Goal: Task Accomplishment & Management: Manage account settings

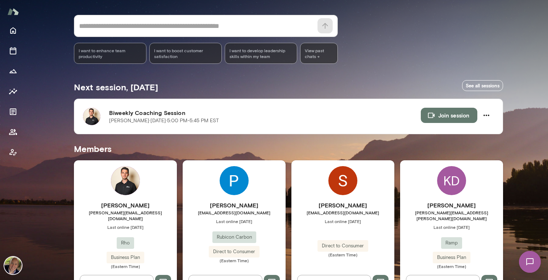
scroll to position [143, 0]
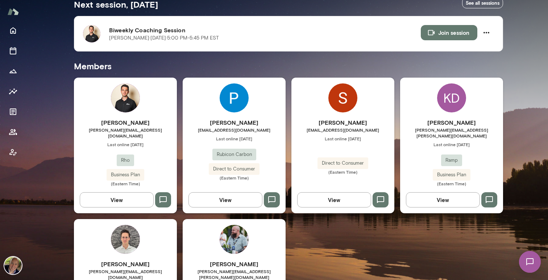
click at [336, 193] on button "View" at bounding box center [334, 199] width 74 height 15
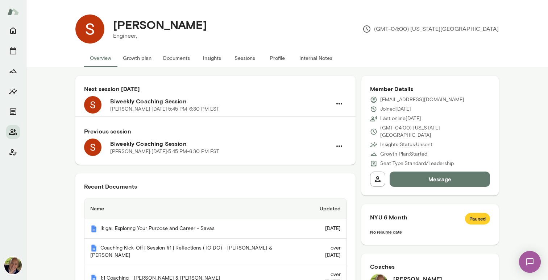
click at [254, 90] on h6 "Next session [DATE]" at bounding box center [215, 88] width 263 height 9
click at [332, 102] on button "button" at bounding box center [339, 103] width 15 height 15
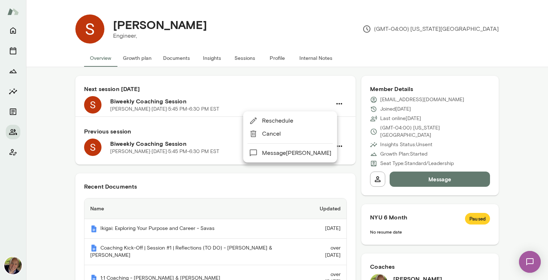
drag, startPoint x: 242, startPoint y: 93, endPoint x: 292, endPoint y: 153, distance: 77.4
click at [292, 152] on div "Reschedule Cancel Message [PERSON_NAME]" at bounding box center [274, 140] width 548 height 280
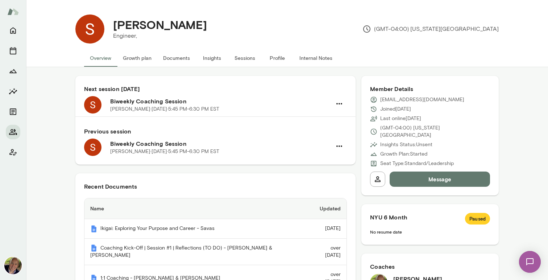
click at [155, 103] on h6 "Biweekly Coaching Session" at bounding box center [220, 101] width 221 height 9
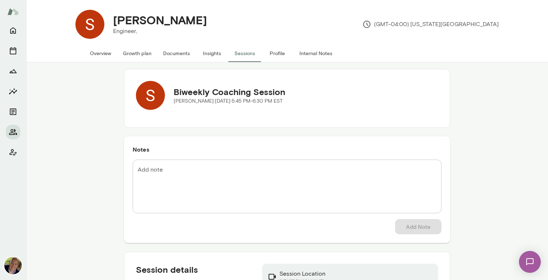
scroll to position [67, 0]
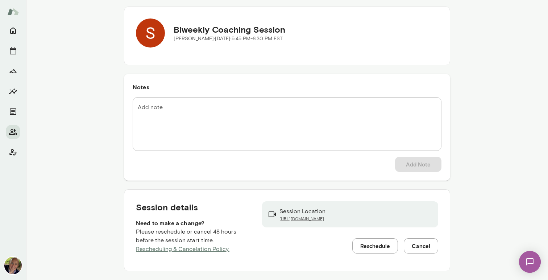
drag, startPoint x: 364, startPoint y: 218, endPoint x: 274, endPoint y: 219, distance: 90.2
click at [274, 219] on div "Session Location [URL][DOMAIN_NAME]" at bounding box center [350, 214] width 176 height 26
copy link "[URL][DOMAIN_NAME]"
click at [529, 263] on img at bounding box center [530, 262] width 30 height 30
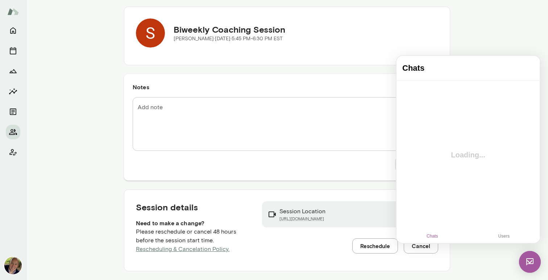
scroll to position [0, 0]
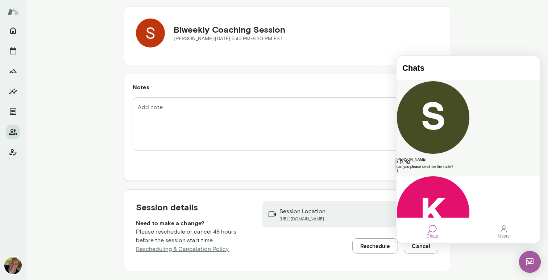
click at [441, 158] on div "[PERSON_NAME]" at bounding box center [467, 160] width 143 height 4
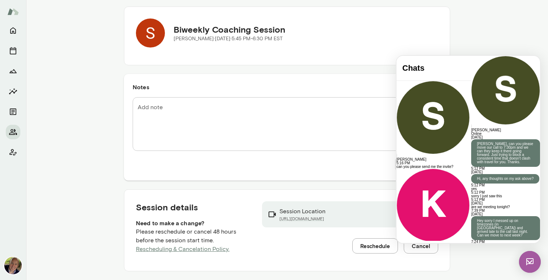
scroll to position [40, 0]
paste div
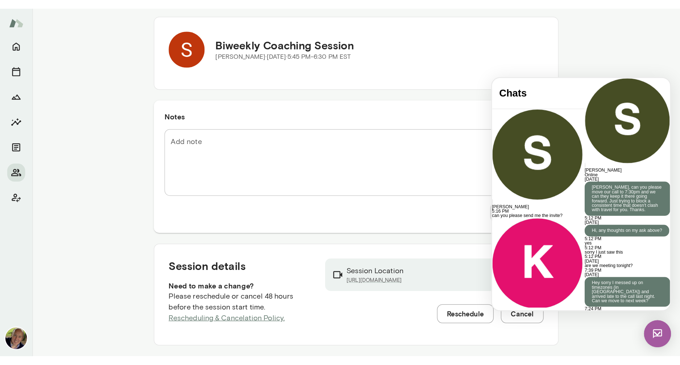
scroll to position [1306, 0]
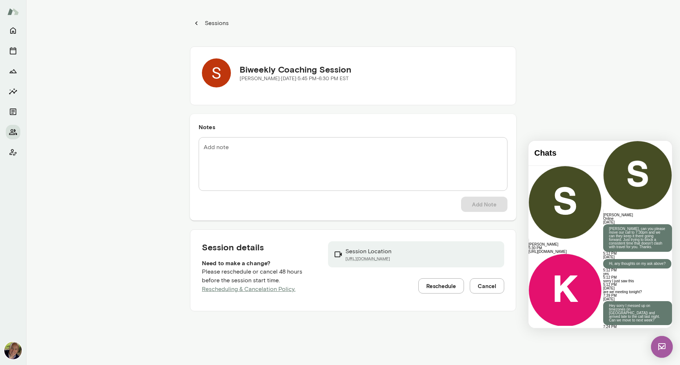
scroll to position [0, 0]
click at [193, 23] on icon "button" at bounding box center [196, 23] width 8 height 8
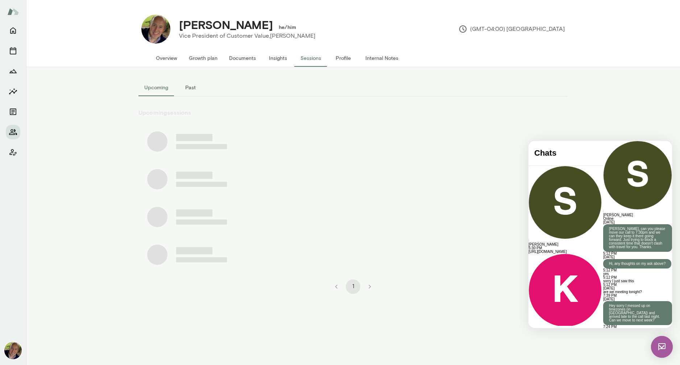
click at [548, 279] on img at bounding box center [662, 347] width 22 height 22
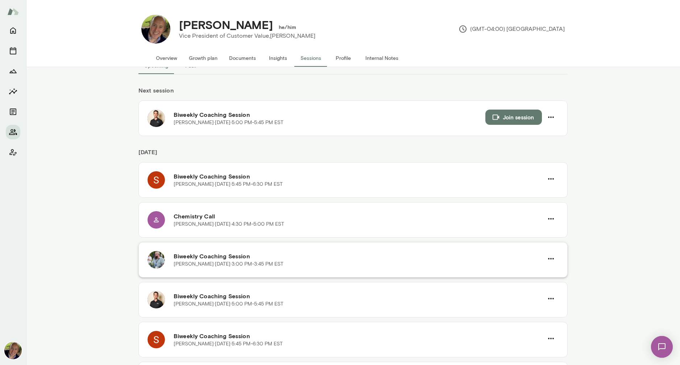
scroll to position [99, 0]
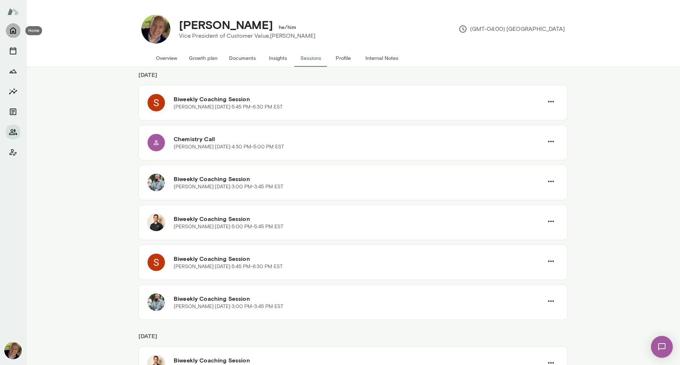
click at [12, 31] on icon "Home" at bounding box center [13, 31] width 6 height 7
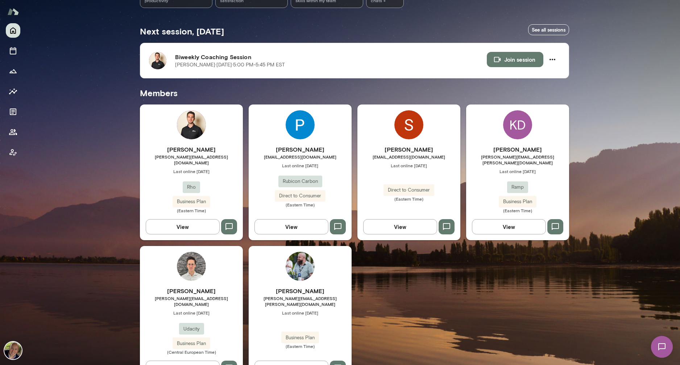
scroll to position [130, 0]
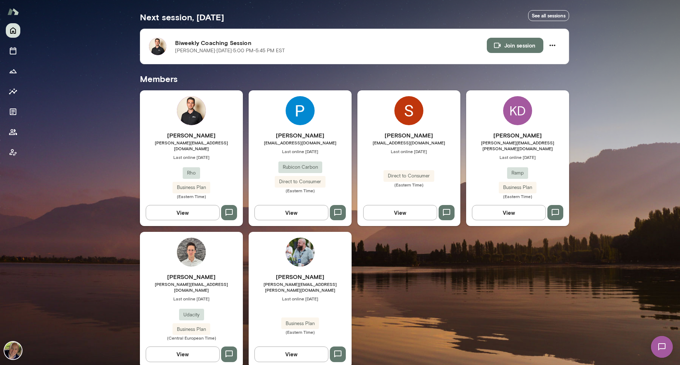
click at [403, 206] on button "View" at bounding box center [400, 212] width 74 height 15
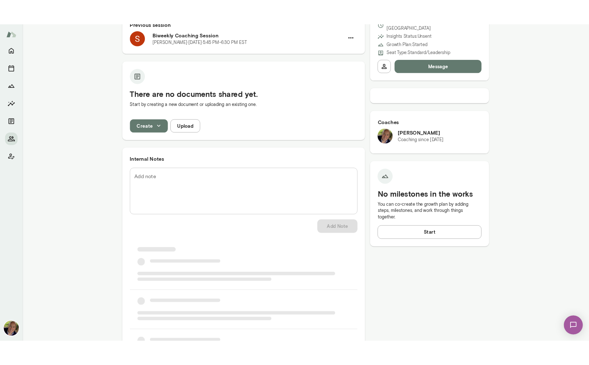
scroll to position [126, 0]
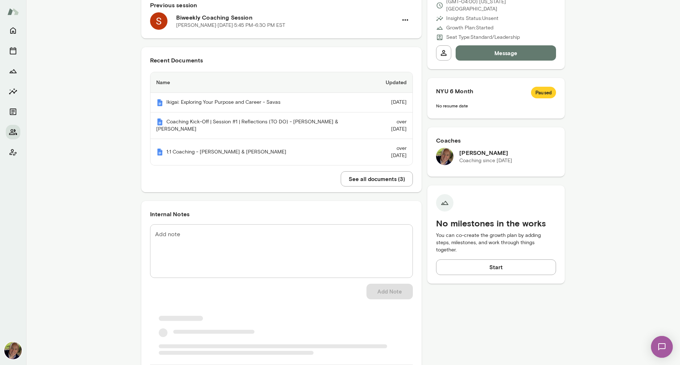
click at [298, 180] on div "Next session [DATE] Biweekly Coaching Session [PERSON_NAME] · [DATE] · 5:45 PM-…" at bounding box center [281, 222] width 280 height 544
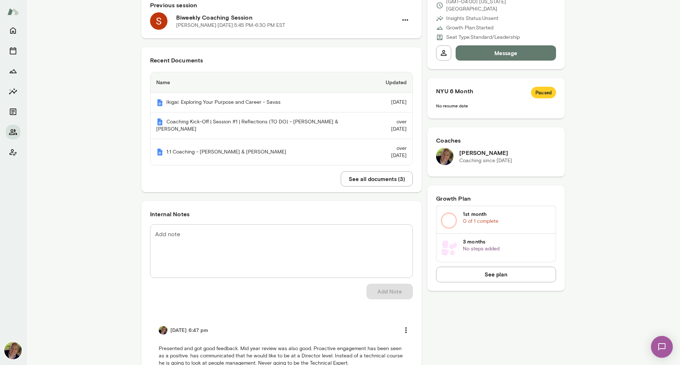
click at [301, 230] on textarea "Add note" at bounding box center [281, 251] width 253 height 42
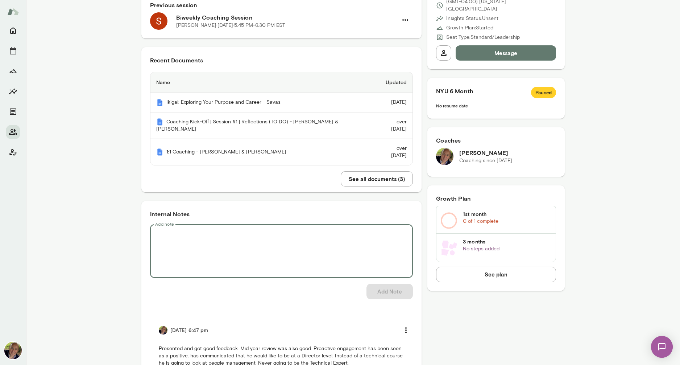
click at [208, 244] on textarea "Add note" at bounding box center [281, 251] width 253 height 42
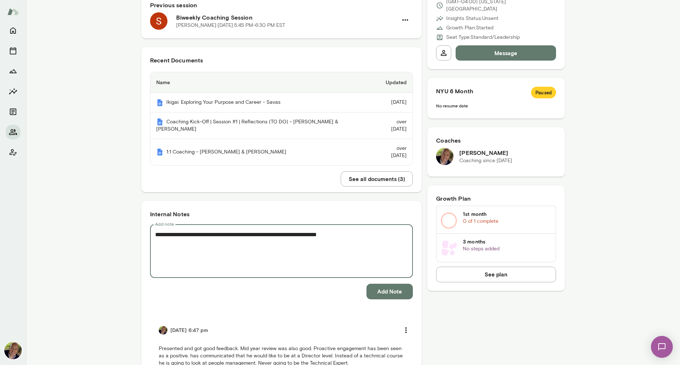
click at [351, 230] on textarea "**********" at bounding box center [281, 251] width 253 height 42
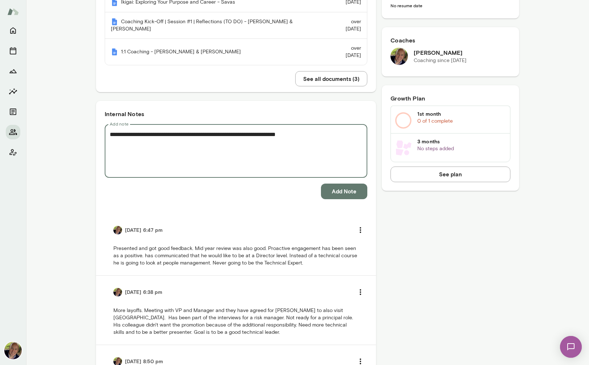
scroll to position [231, 0]
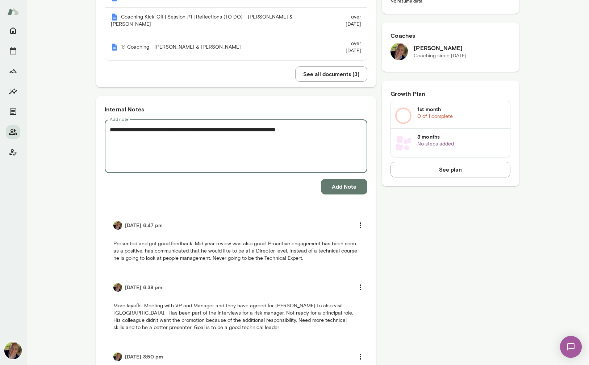
click at [308, 125] on textarea "**********" at bounding box center [236, 146] width 253 height 42
click at [294, 129] on textarea "**********" at bounding box center [236, 146] width 253 height 42
click at [312, 126] on textarea "**********" at bounding box center [236, 146] width 253 height 42
click at [303, 125] on textarea "**********" at bounding box center [236, 146] width 253 height 42
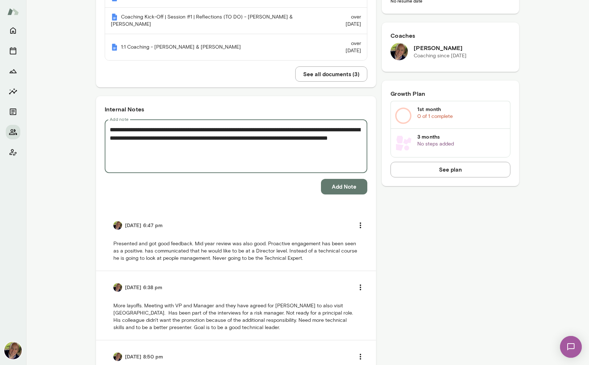
type textarea "**********"
